Goal: Information Seeking & Learning: Learn about a topic

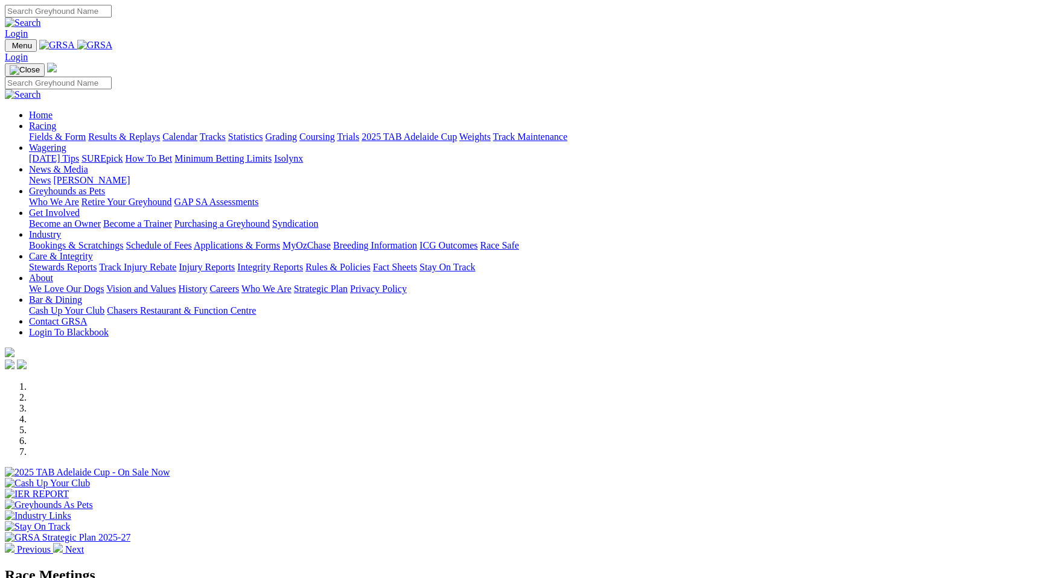
click at [56, 121] on link "Racing" at bounding box center [42, 126] width 27 height 10
click at [197, 132] on link "Calendar" at bounding box center [179, 137] width 35 height 10
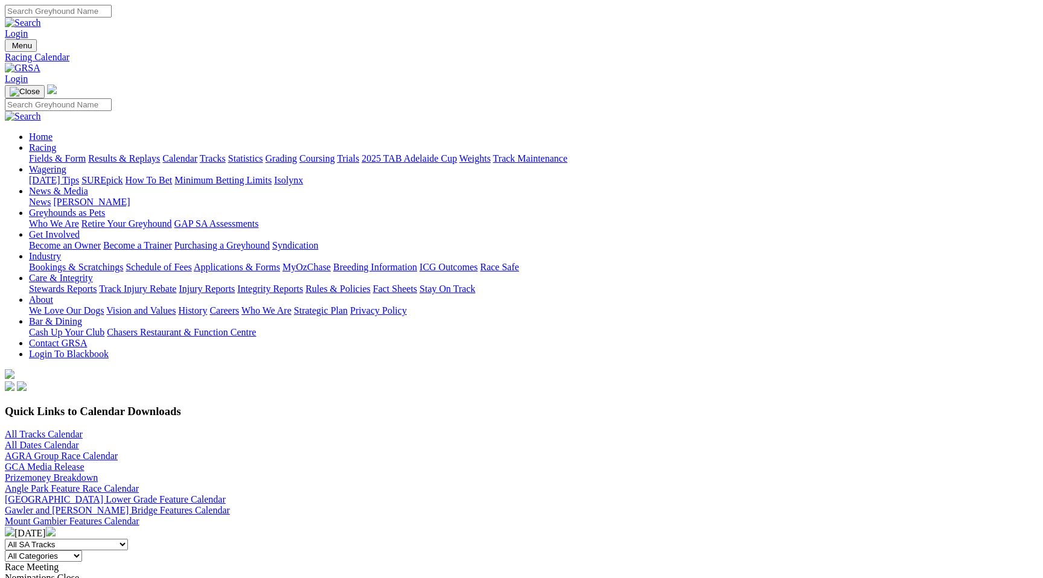
click at [56, 527] on img at bounding box center [51, 532] width 10 height 10
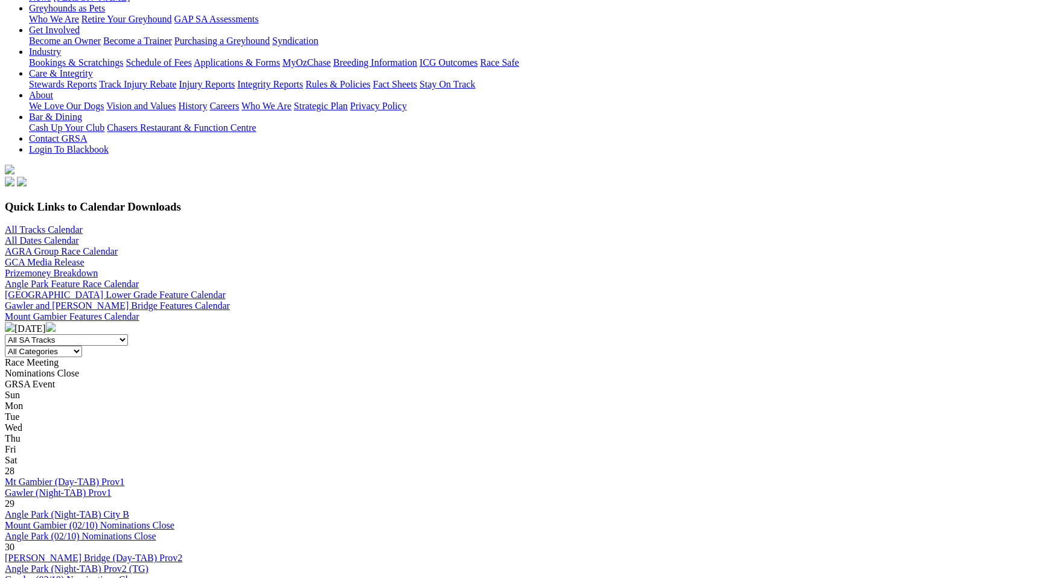
scroll to position [260, 0]
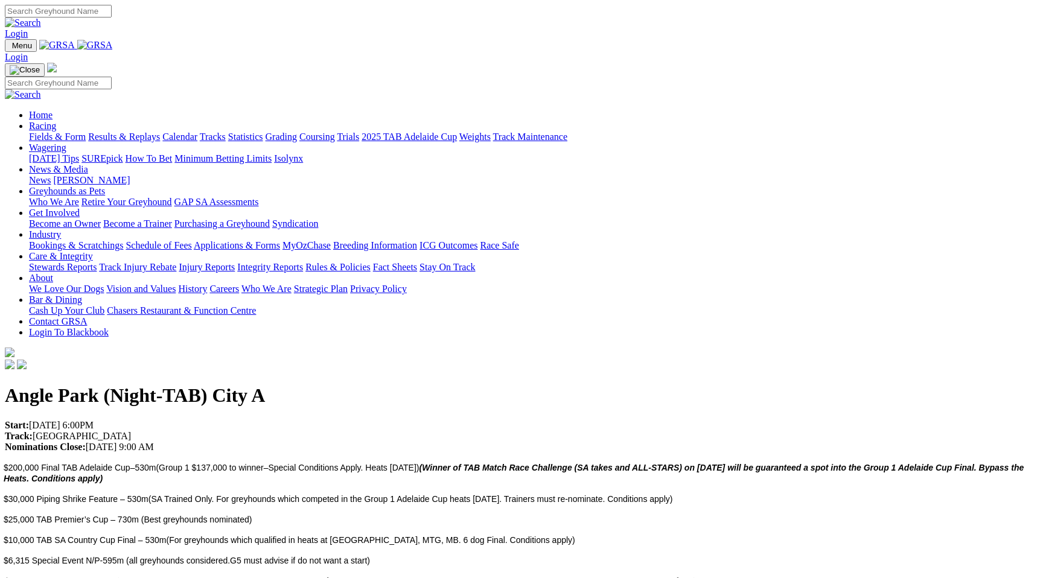
click at [56, 121] on link "Racing" at bounding box center [42, 126] width 27 height 10
click at [81, 132] on link "Fields & Form" at bounding box center [57, 137] width 57 height 10
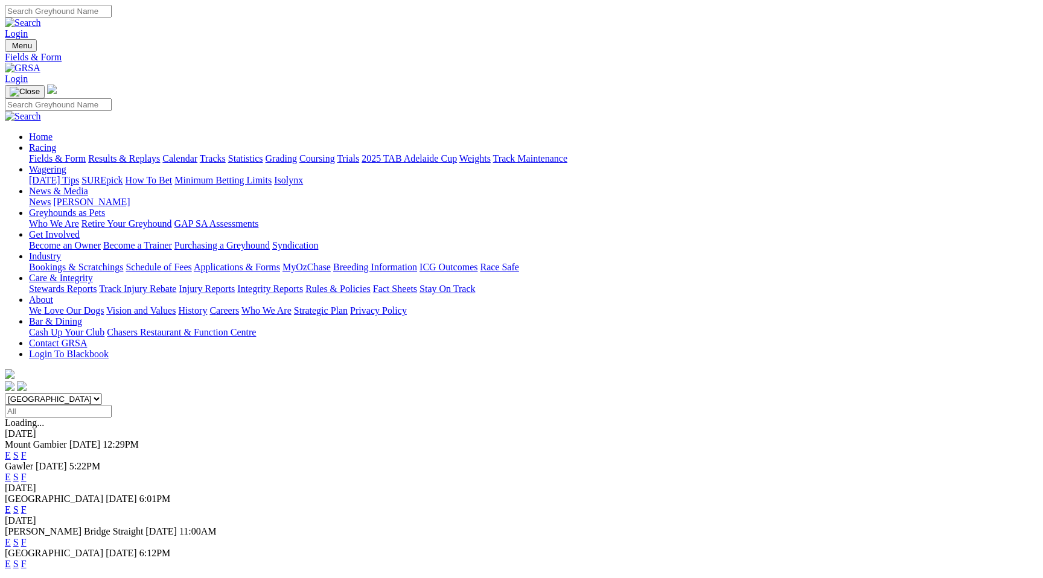
click at [11, 450] on link "E" at bounding box center [8, 455] width 6 height 10
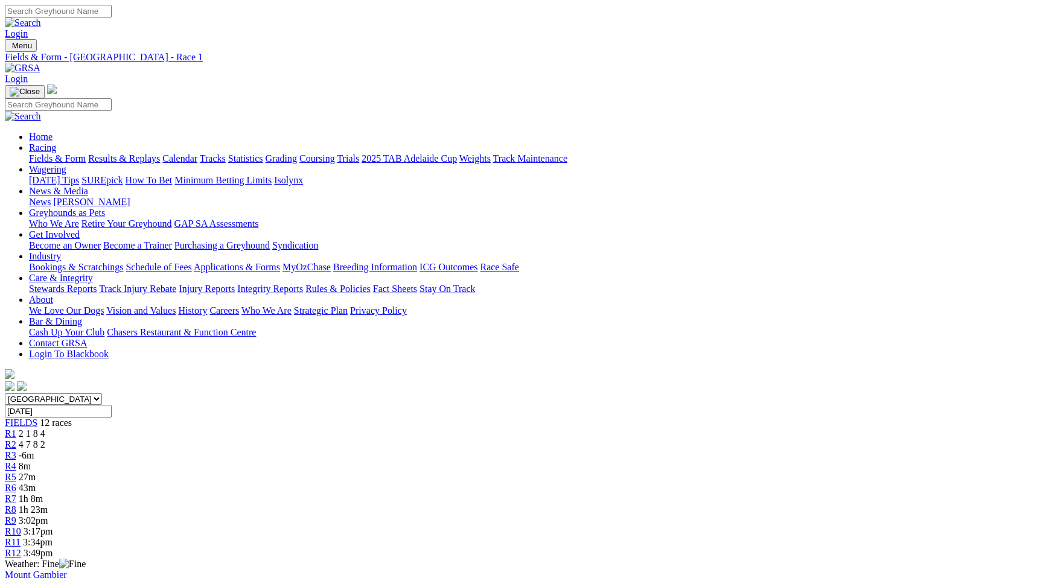
click at [160, 153] on link "Results & Replays" at bounding box center [124, 158] width 72 height 10
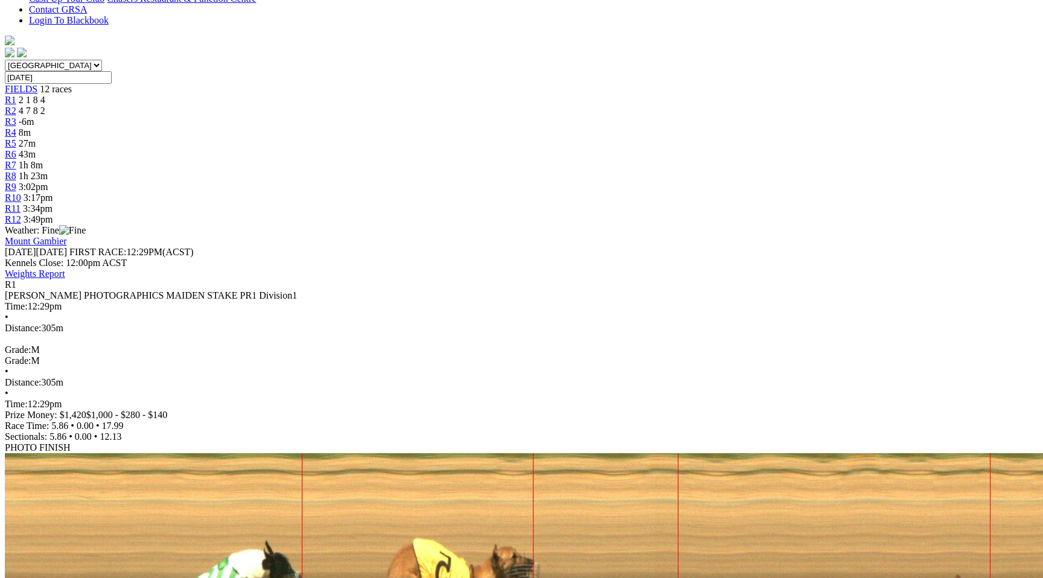
scroll to position [119, 0]
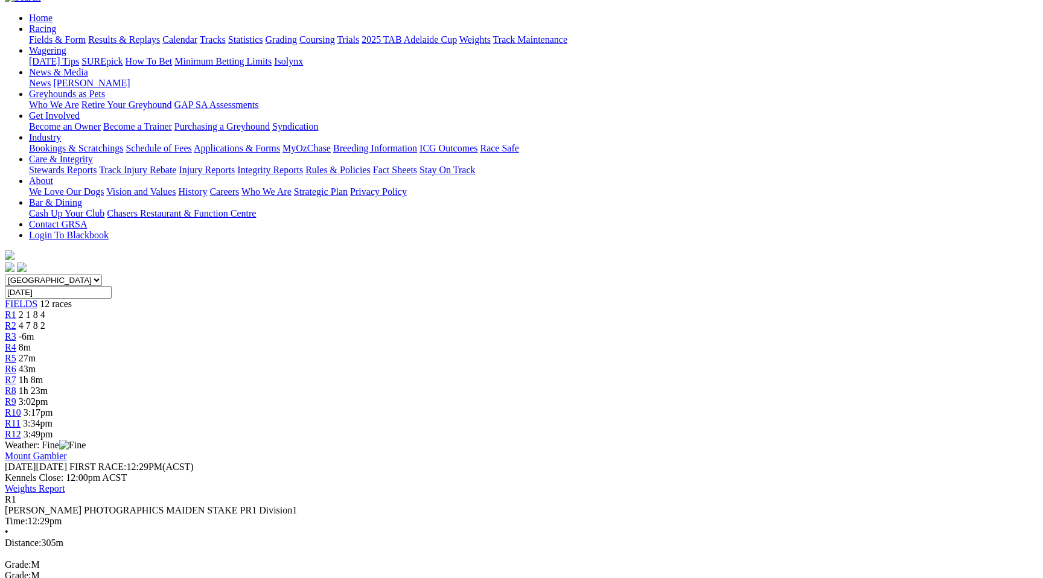
click at [300, 320] on div "R2 4 7 8 2" at bounding box center [521, 325] width 1033 height 11
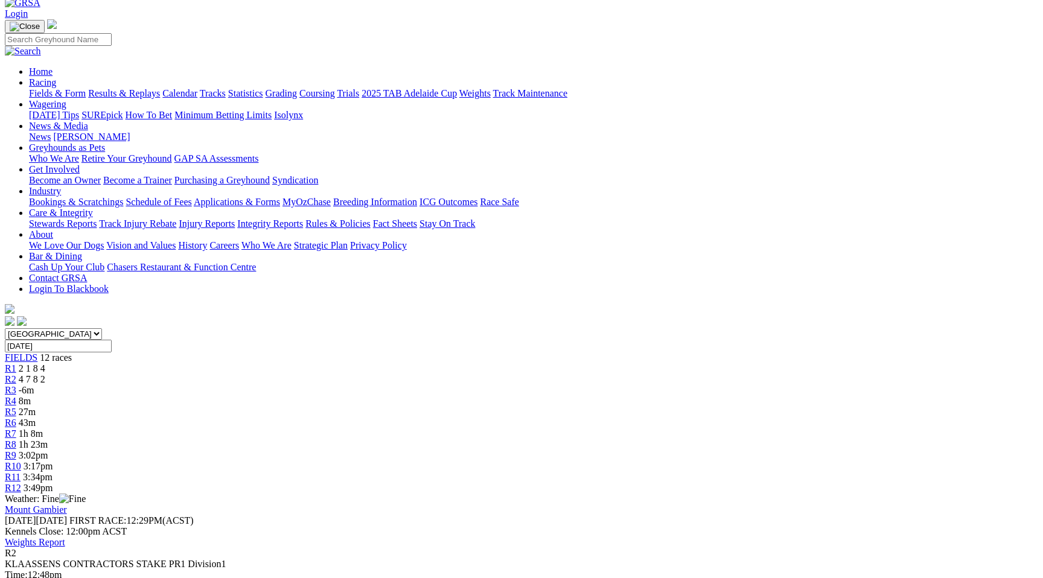
scroll to position [44, 0]
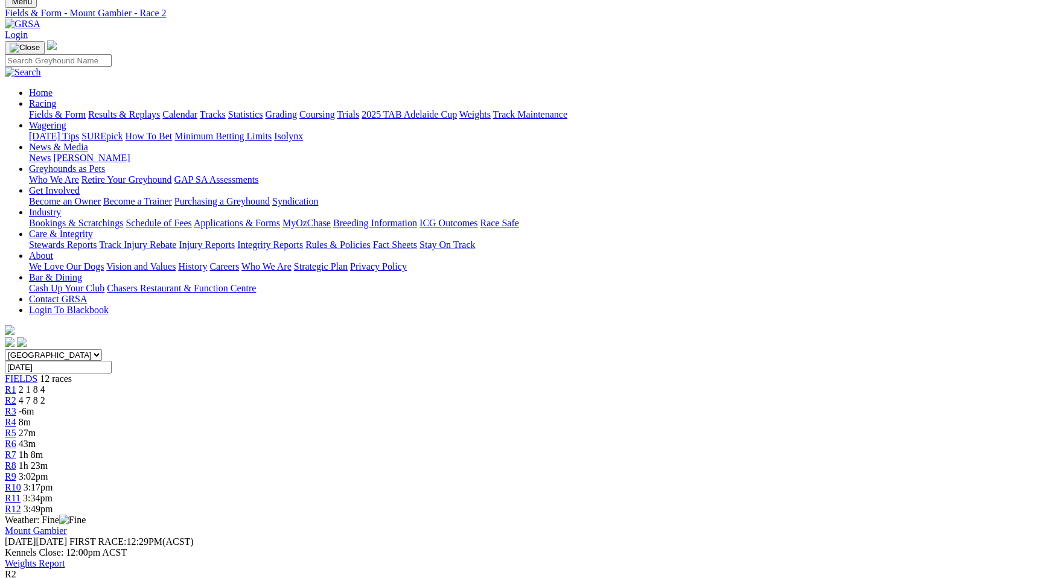
click at [334, 406] on div "R3 -6m" at bounding box center [521, 411] width 1033 height 11
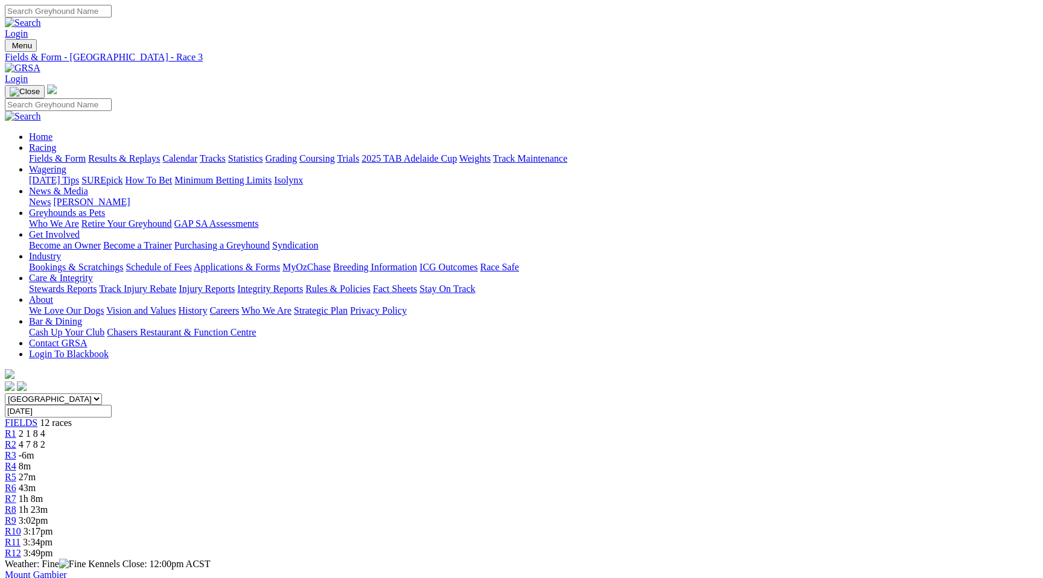
click at [160, 153] on link "Results & Replays" at bounding box center [124, 158] width 72 height 10
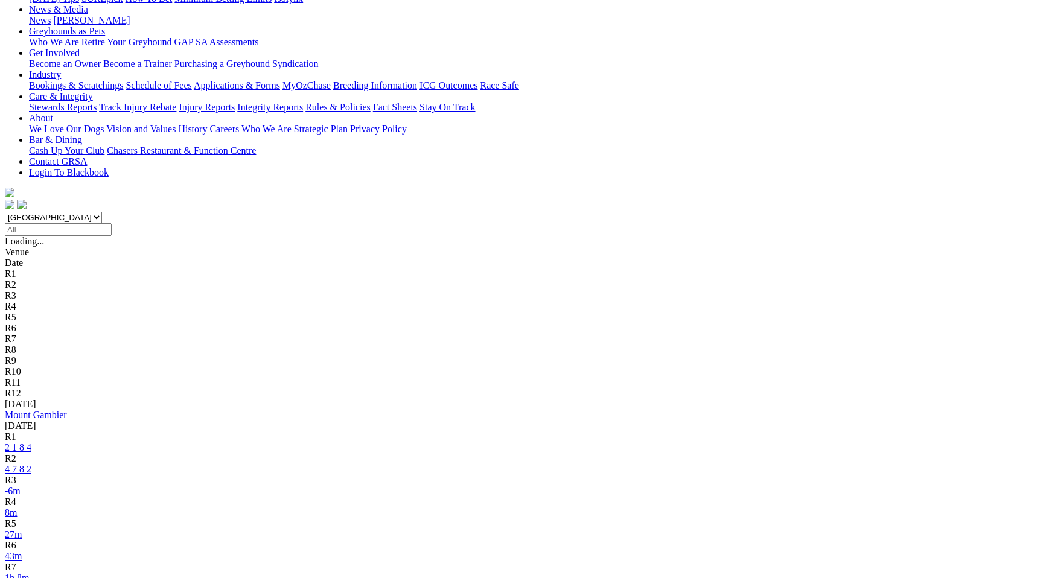
scroll to position [31, 0]
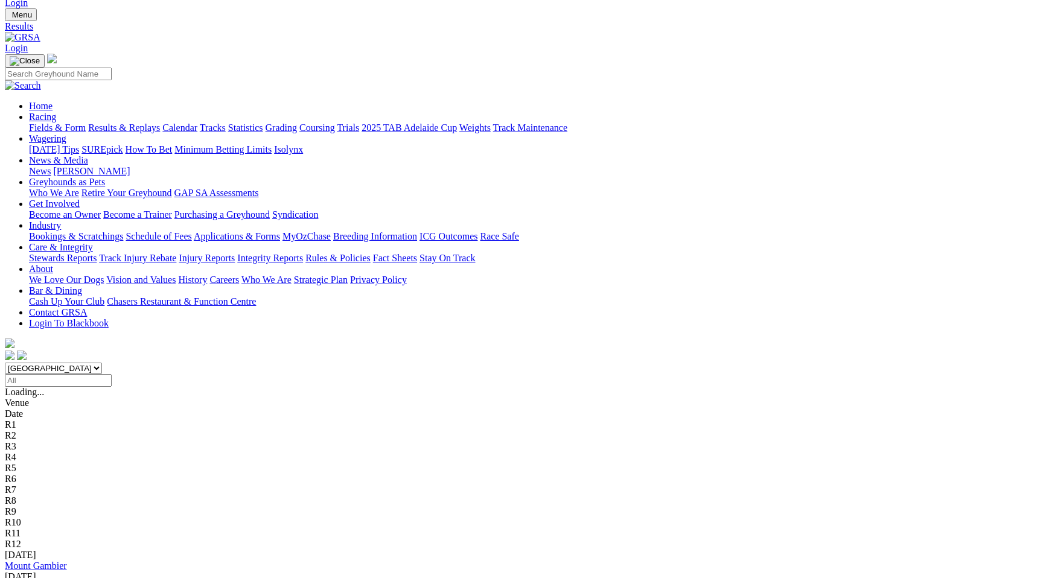
click at [90, 122] on div "Fields & Form Results & Replays Calendar Tracks Statistics Grading Coursing Tri…" at bounding box center [533, 127] width 1009 height 11
click at [86, 122] on link "Fields & Form" at bounding box center [57, 127] width 57 height 10
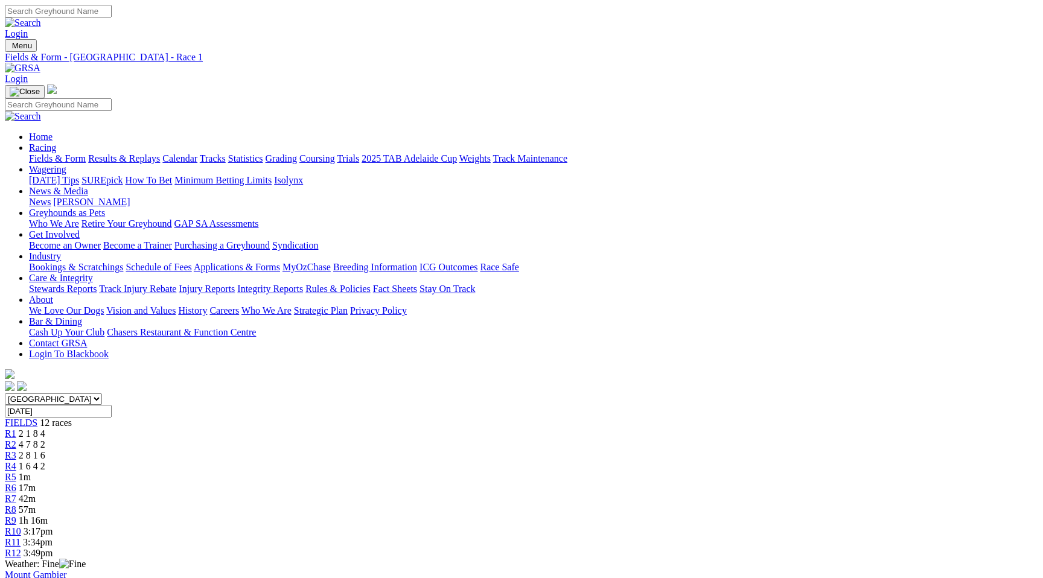
click at [31, 472] on span "1m" at bounding box center [25, 477] width 12 height 10
